Goal: Information Seeking & Learning: Find contact information

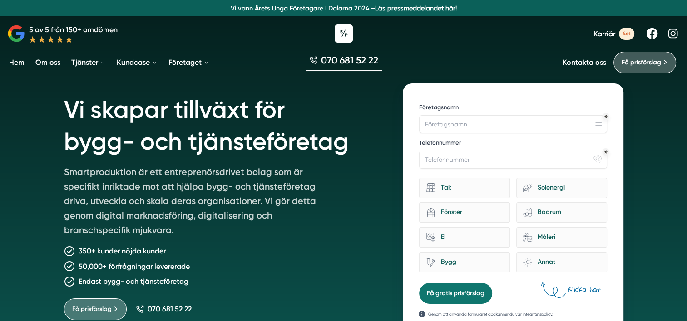
click at [587, 67] on link "Kontakta oss" at bounding box center [584, 62] width 44 height 9
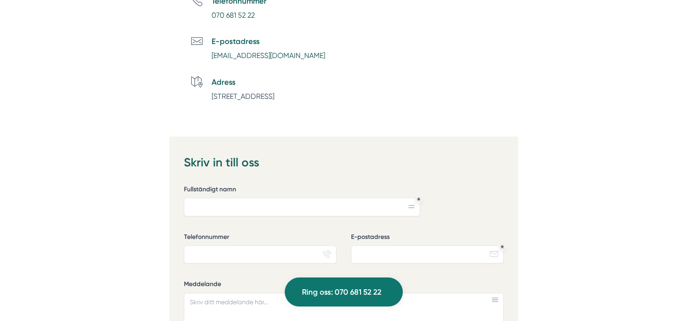
scroll to position [454, 0]
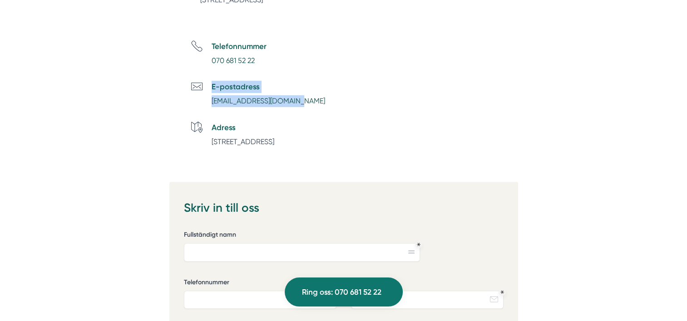
drag, startPoint x: 293, startPoint y: 102, endPoint x: 209, endPoint y: 102, distance: 84.4
click at [209, 102] on li "E-postadress [EMAIL_ADDRESS][DOMAIN_NAME]" at bounding box center [354, 94] width 327 height 26
copy div "E-postadress [EMAIL_ADDRESS][DOMAIN_NAME]"
drag, startPoint x: 209, startPoint y: 102, endPoint x: 205, endPoint y: 104, distance: 4.7
click at [205, 104] on div at bounding box center [201, 94] width 20 height 26
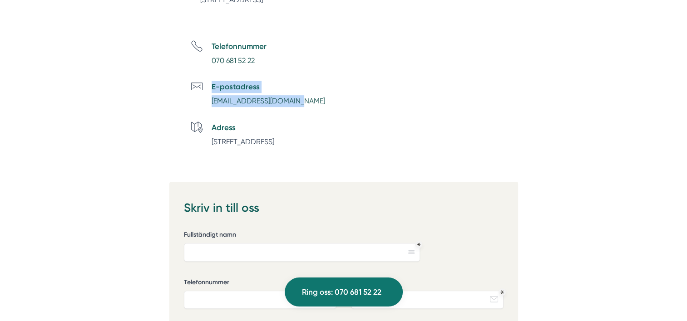
drag, startPoint x: 209, startPoint y: 103, endPoint x: 311, endPoint y: 101, distance: 101.7
click at [311, 101] on li "E-postadress [EMAIL_ADDRESS][DOMAIN_NAME]" at bounding box center [354, 94] width 327 height 26
click at [298, 100] on li "E-postadress [EMAIL_ADDRESS][DOMAIN_NAME]" at bounding box center [354, 94] width 327 height 26
drag, startPoint x: 295, startPoint y: 102, endPoint x: 211, endPoint y: 102, distance: 84.0
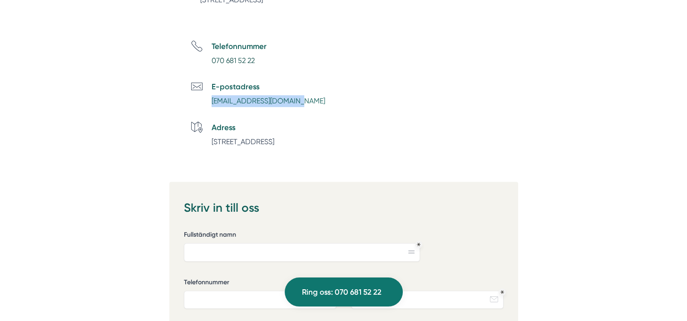
click at [211, 102] on li "E-postadress [EMAIL_ADDRESS][DOMAIN_NAME]" at bounding box center [354, 94] width 327 height 26
copy link "[EMAIL_ADDRESS][DOMAIN_NAME]"
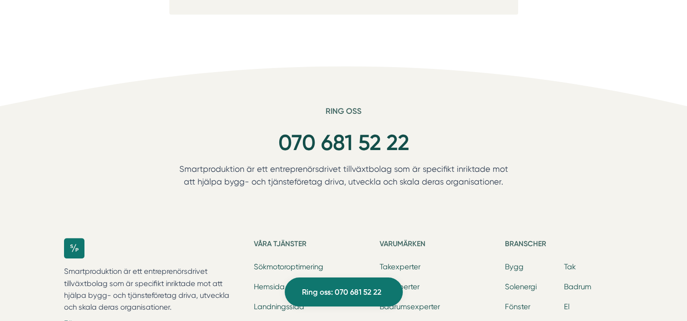
scroll to position [908, 0]
